Goal: Information Seeking & Learning: Learn about a topic

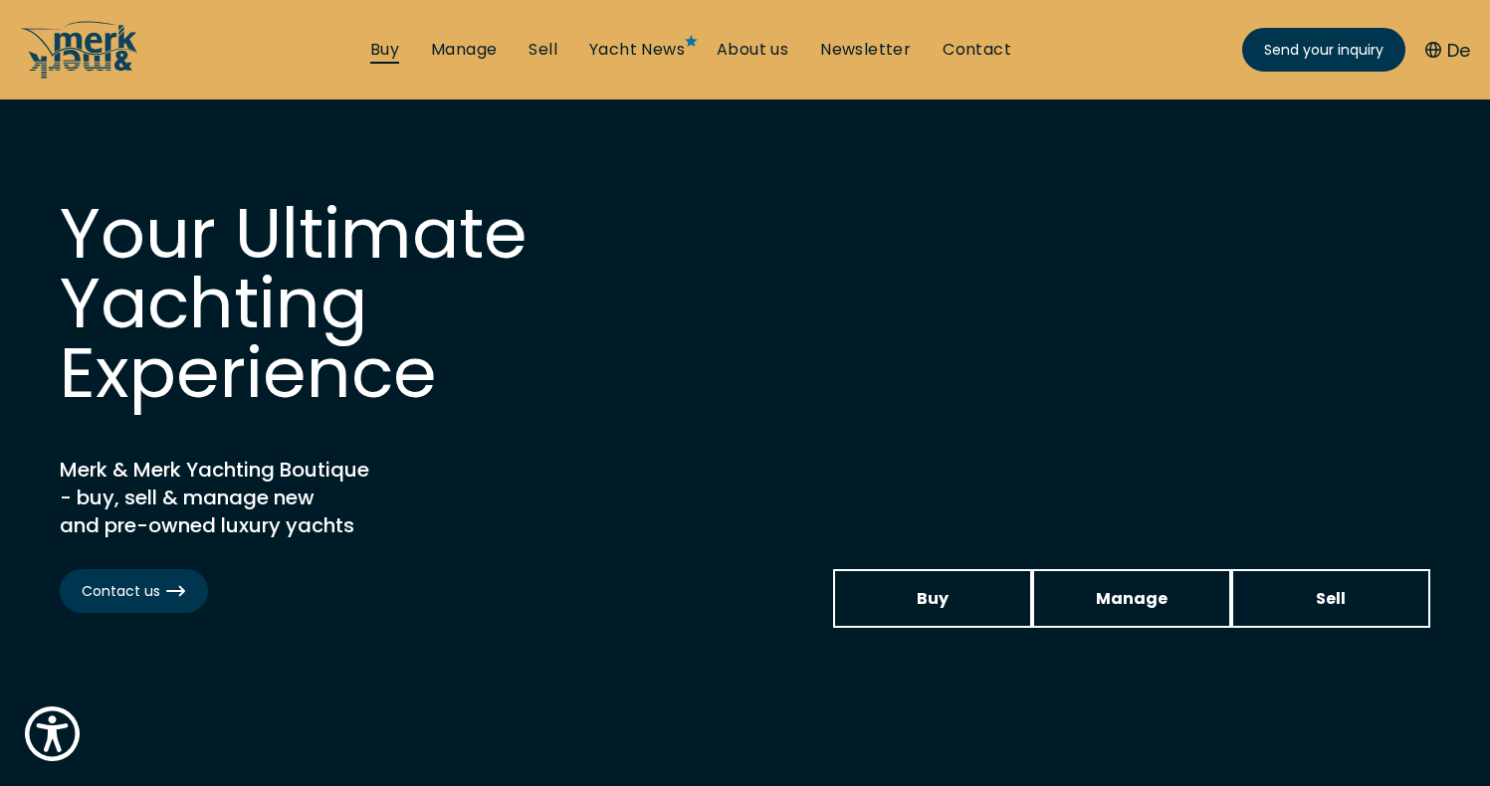
click at [371, 57] on link "Buy" at bounding box center [384, 50] width 29 height 22
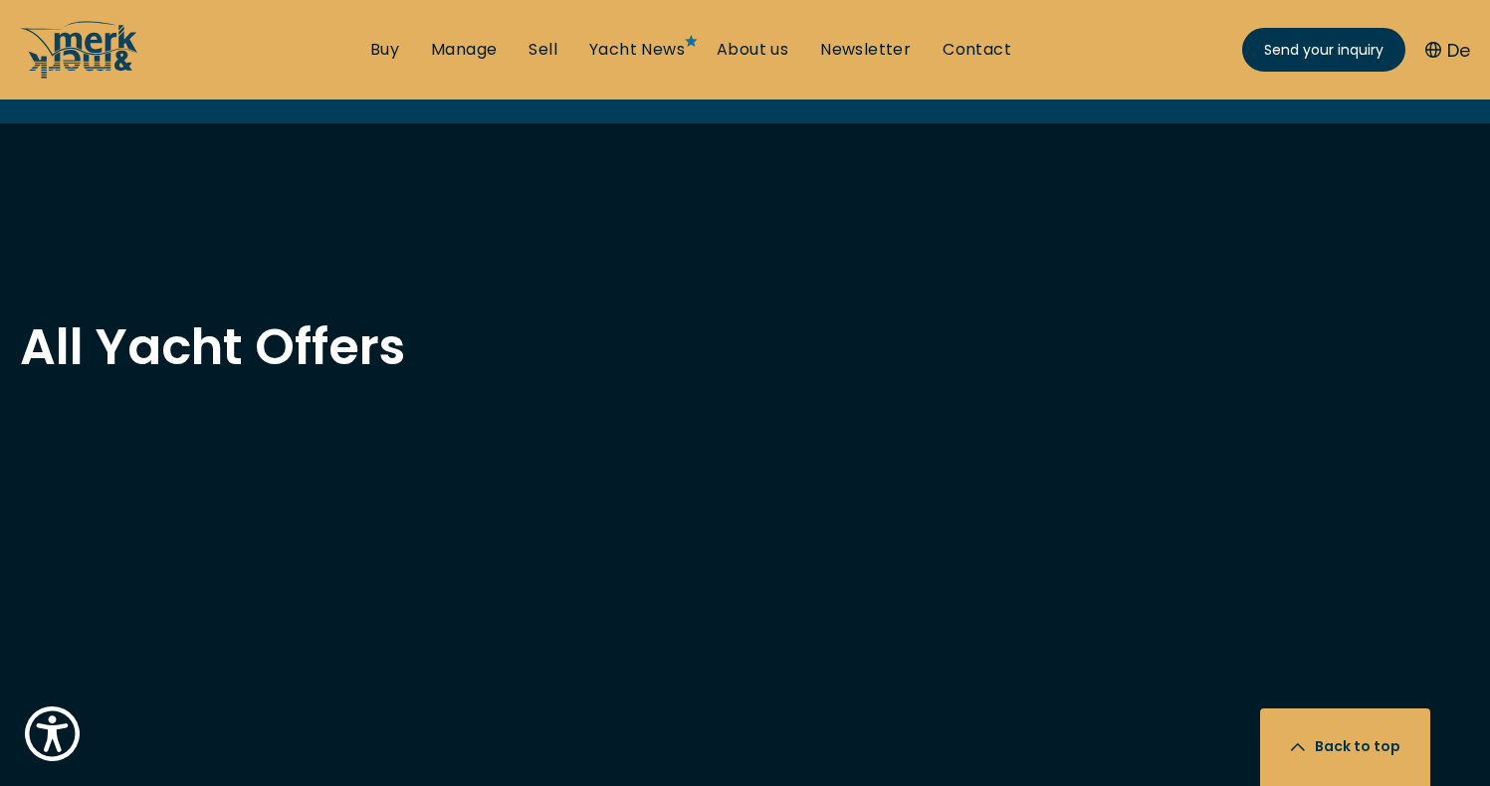
scroll to position [1615, 0]
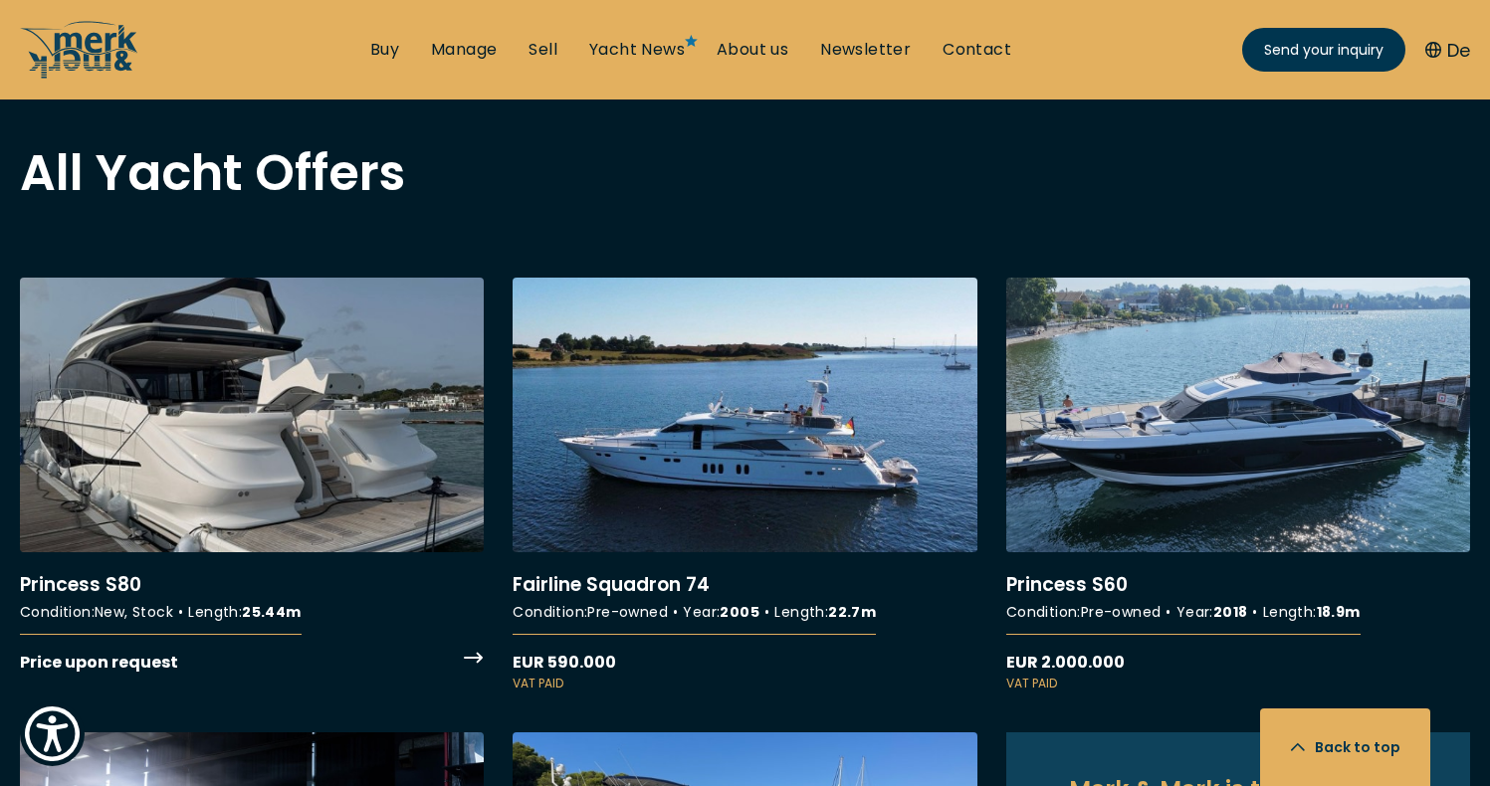
click at [444, 408] on link "More details about Princess S80" at bounding box center [252, 477] width 464 height 398
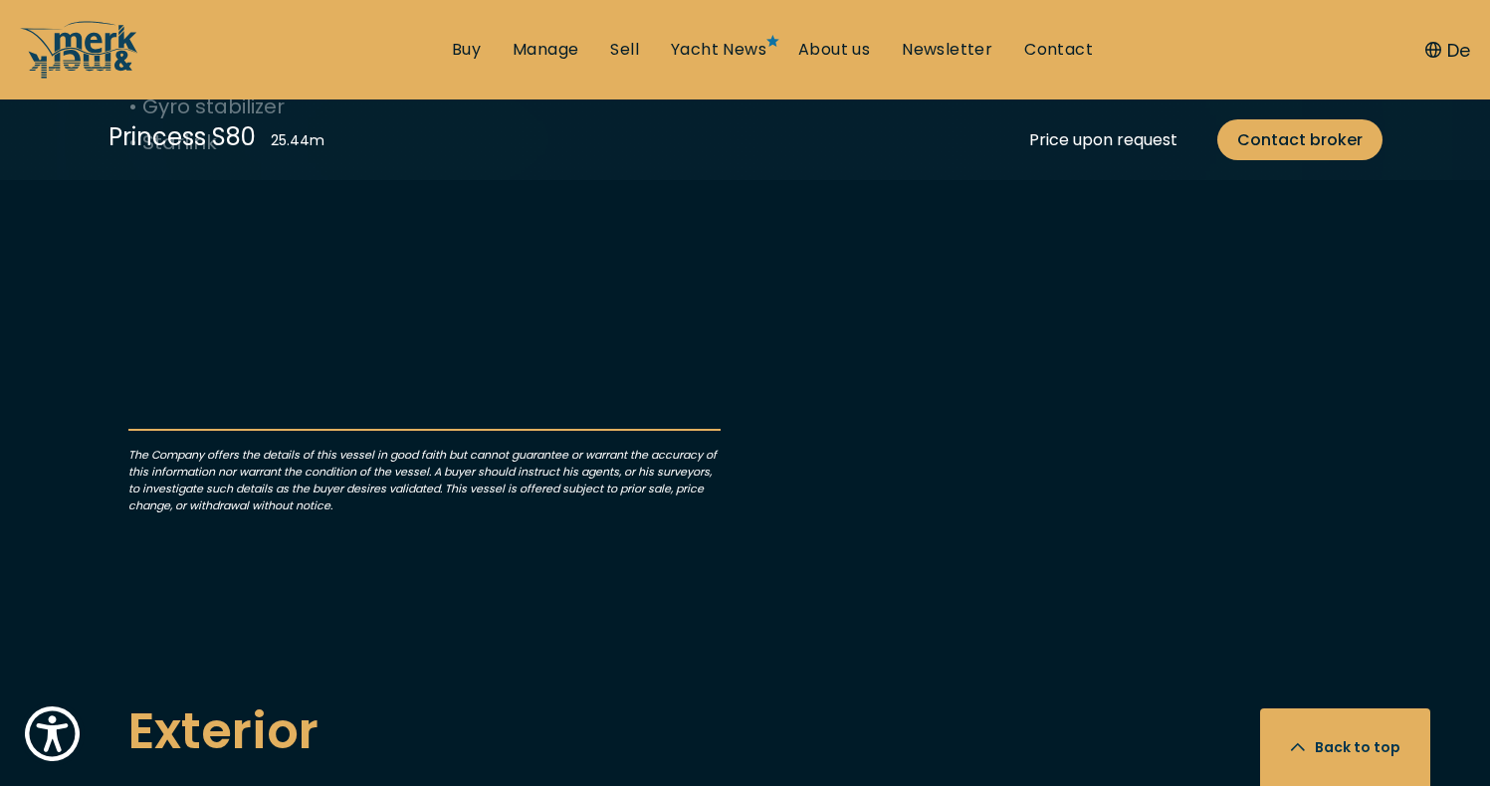
scroll to position [1448, 0]
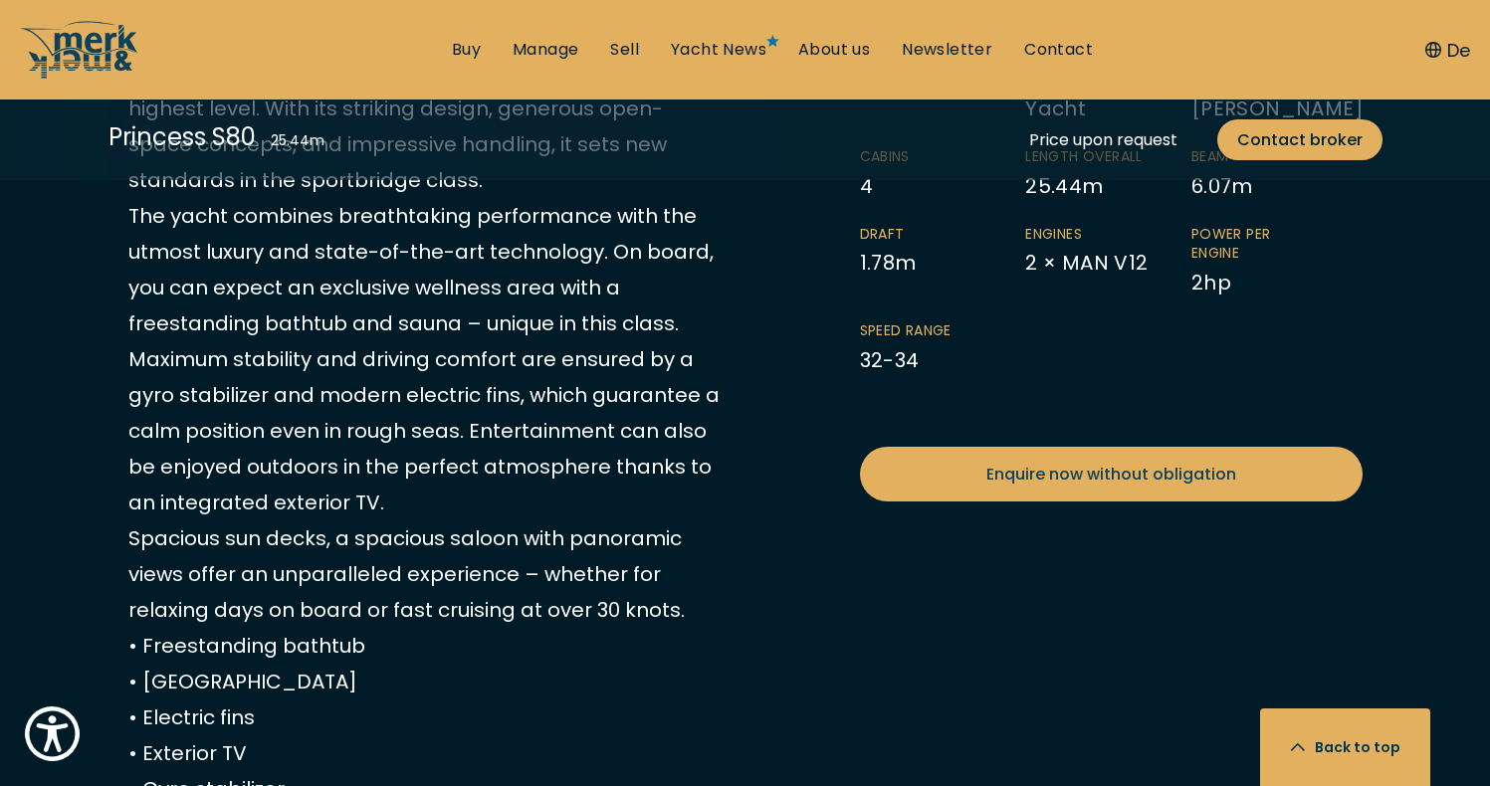
scroll to position [1370, 0]
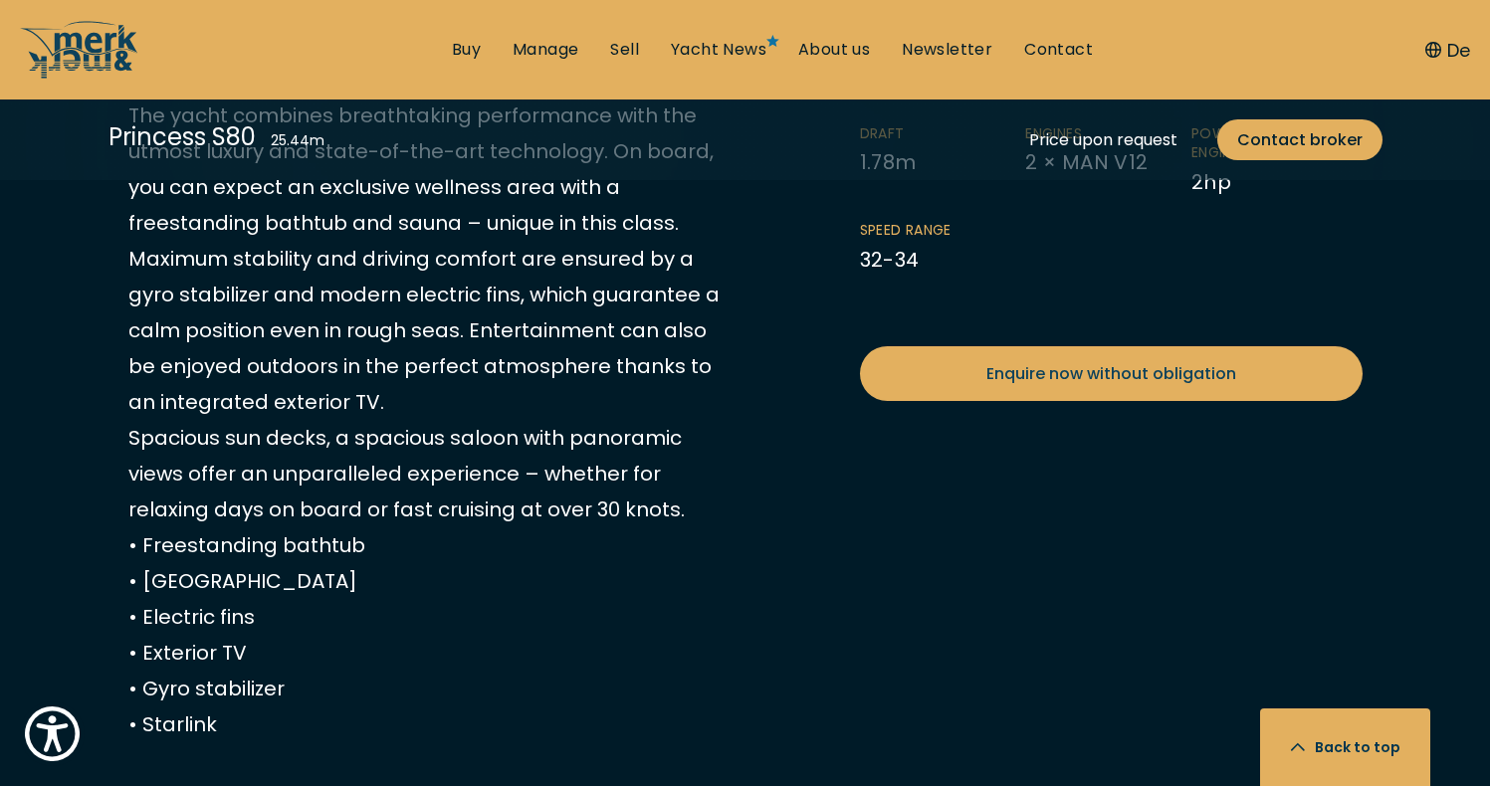
scroll to position [1460, 0]
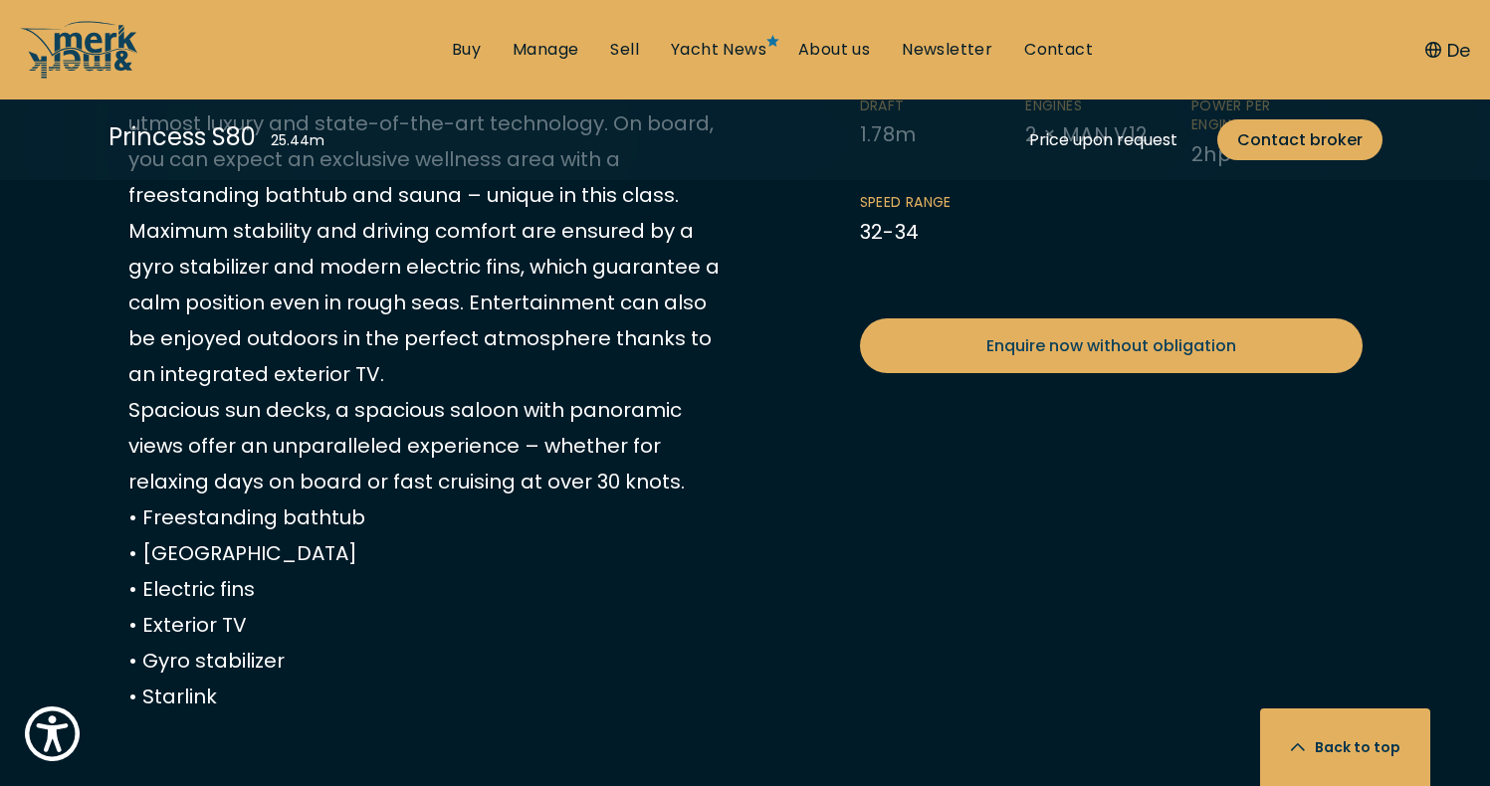
scroll to position [1438, 0]
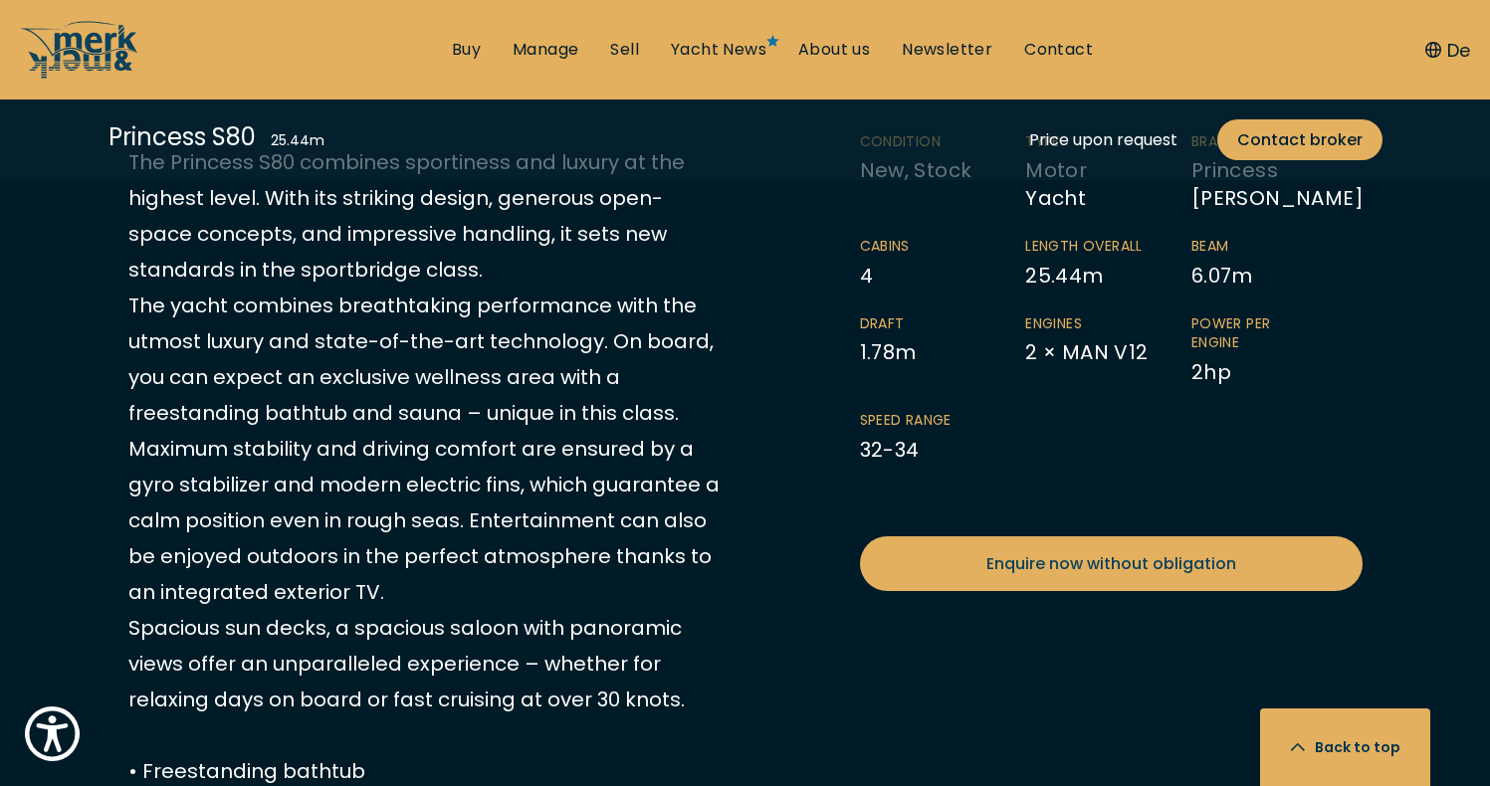
scroll to position [1075, 0]
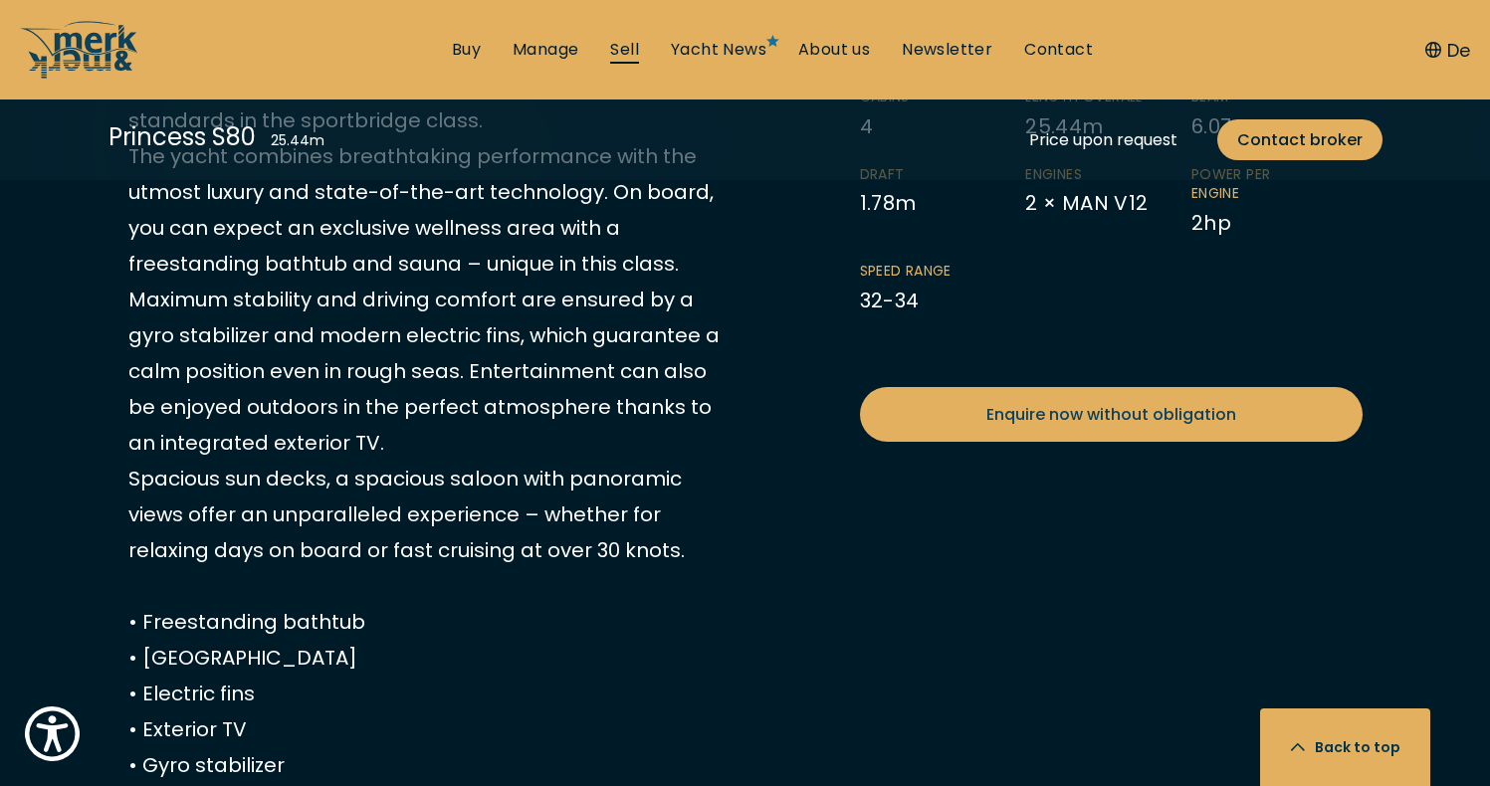
scroll to position [1327, 0]
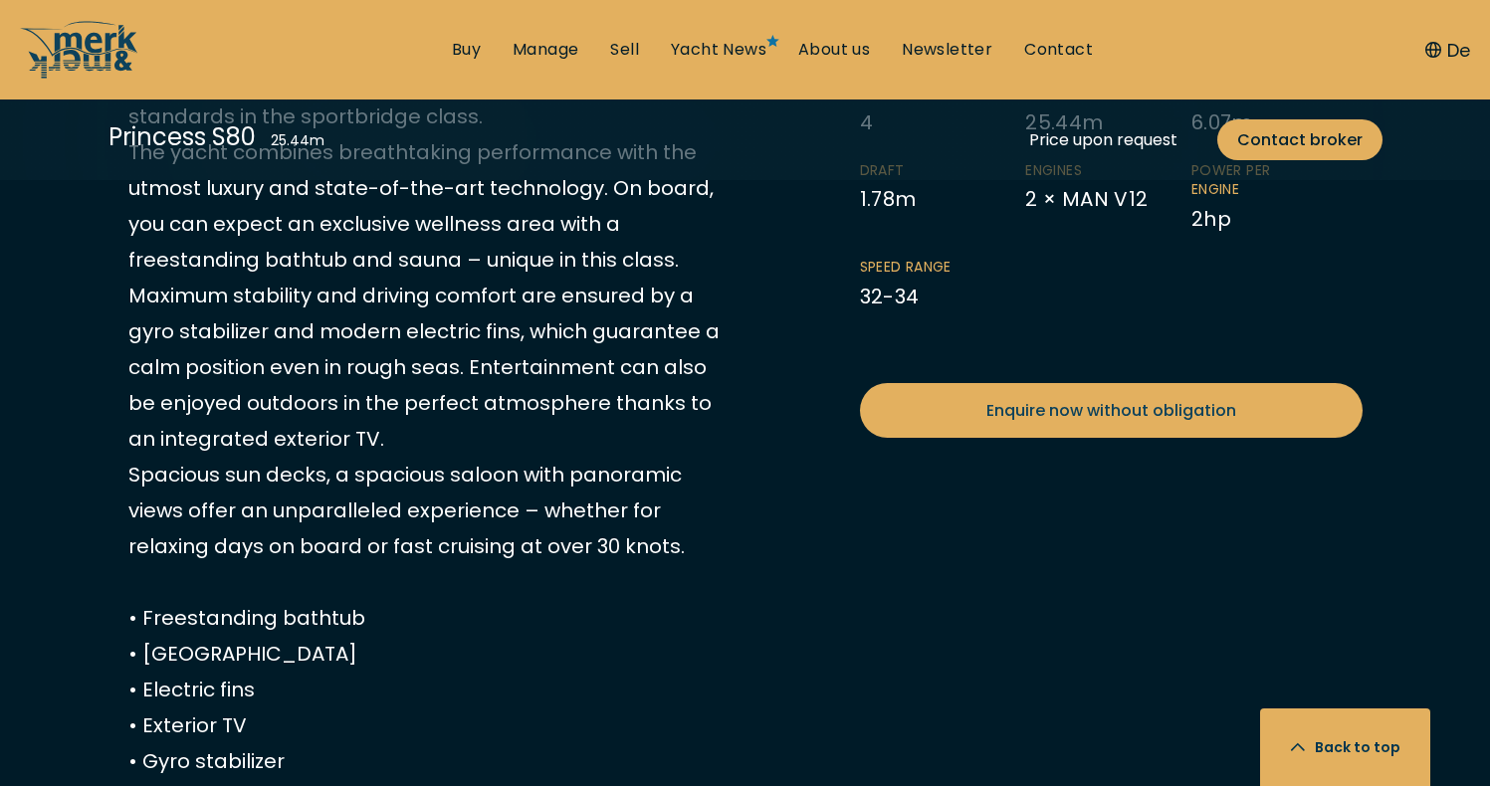
scroll to position [1335, 0]
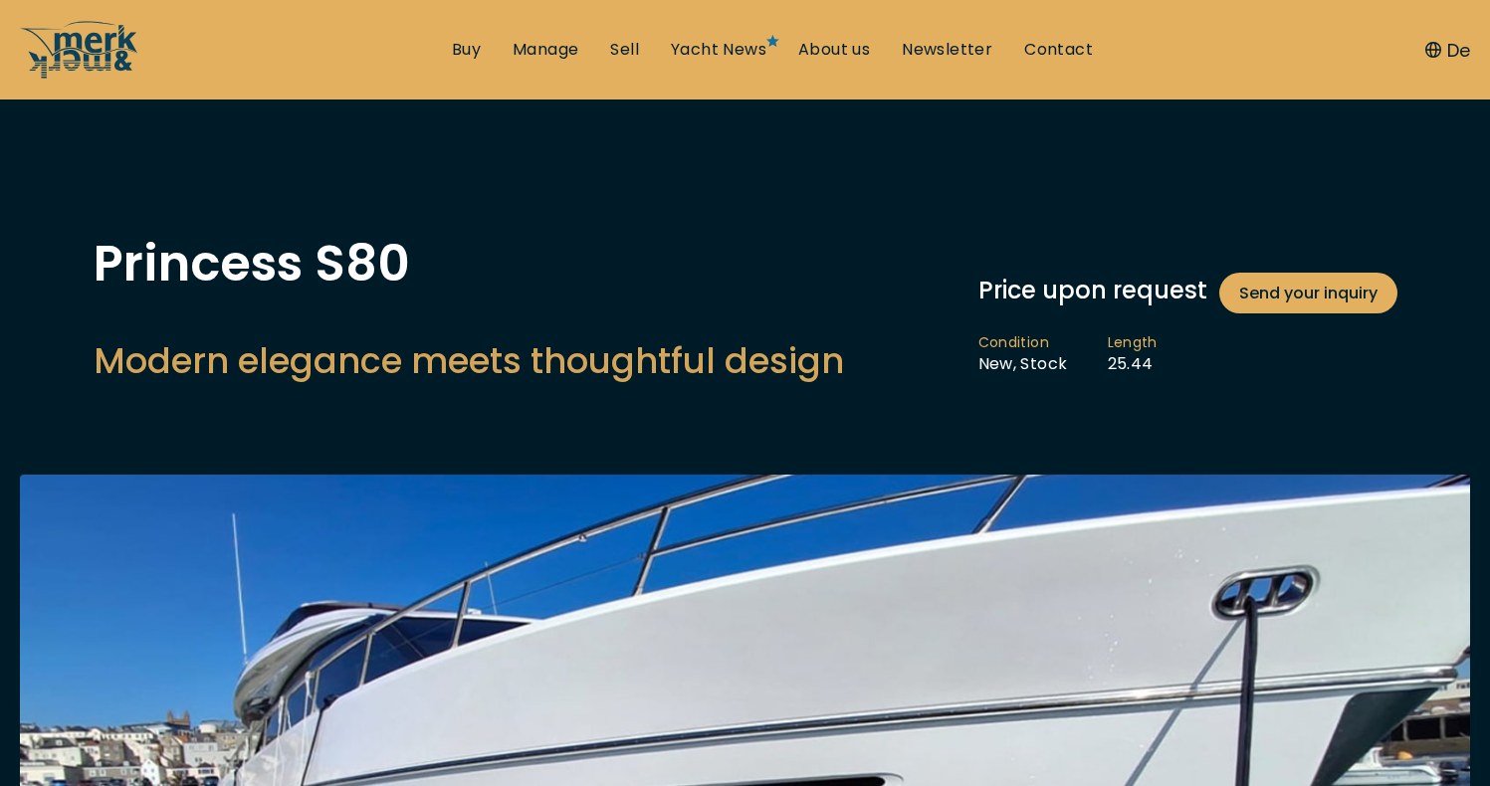
click at [1425, 58] on button "De" at bounding box center [1447, 50] width 45 height 27
